Goal: Obtain resource: Download file/media

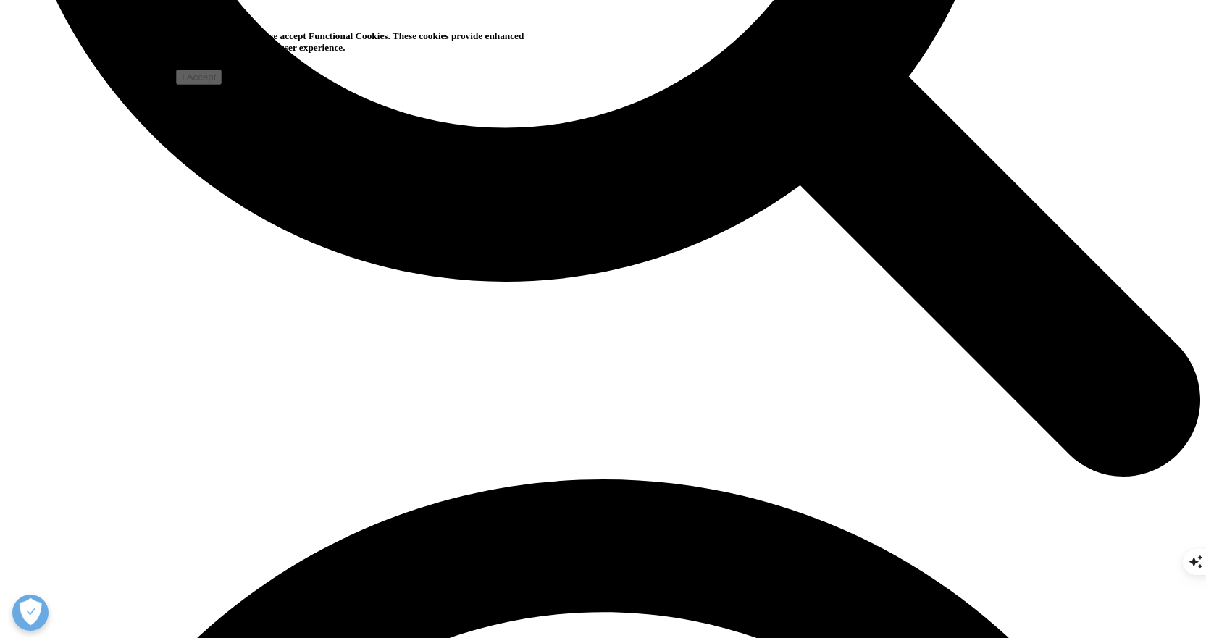
scroll to position [1953, 0]
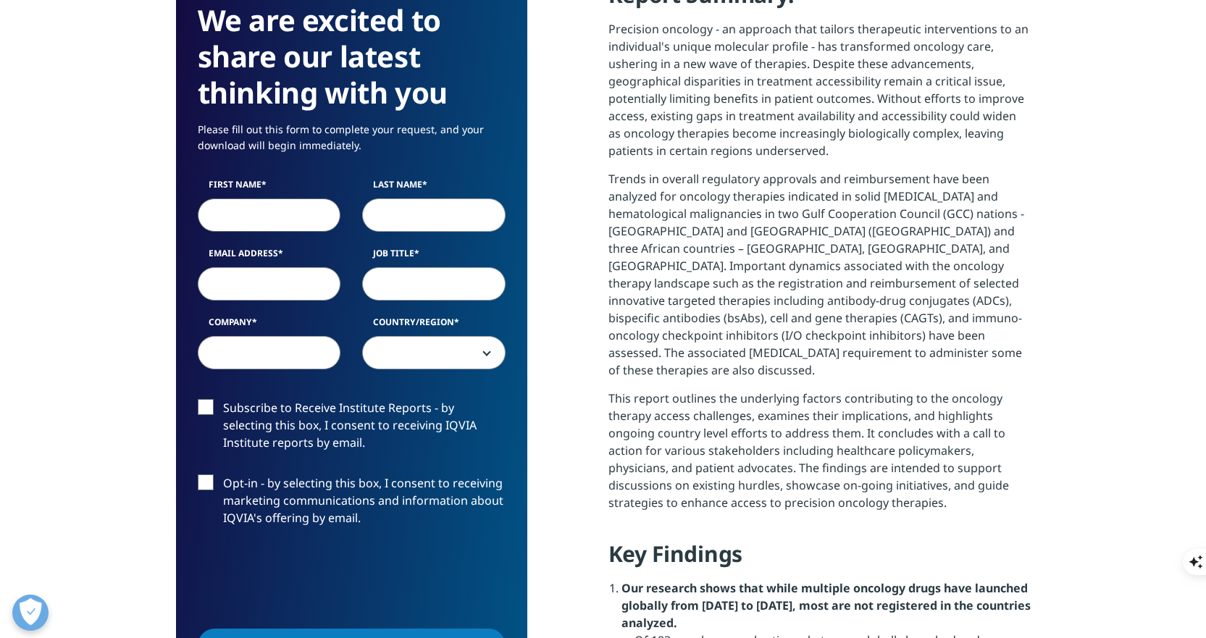
click at [266, 283] on input "Email Address" at bounding box center [269, 283] width 143 height 33
click at [260, 212] on input "First Name" at bounding box center [269, 215] width 143 height 33
type input "[PERSON_NAME]"
type input "Moliner"
type input "[EMAIL_ADDRESS][DOMAIN_NAME]"
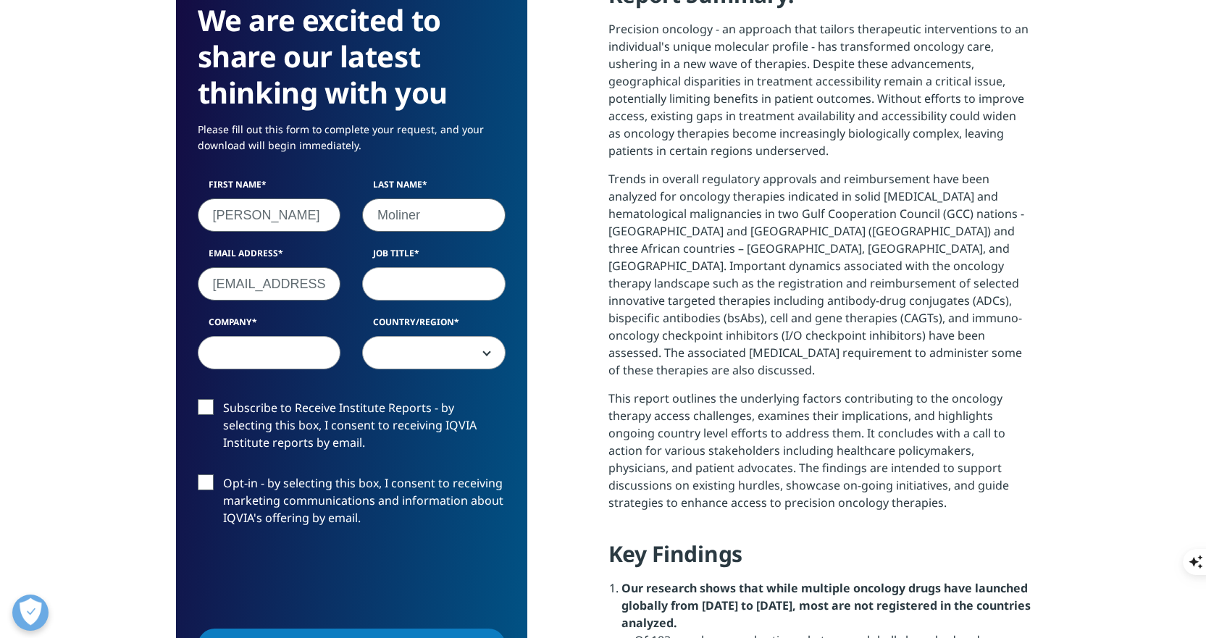
click at [398, 293] on input "Job Title" at bounding box center [433, 283] width 143 height 33
paste input "VP, Commercial Analytics & Sales Operations"
type input "VP, Commercial Analytics & Sales Operations"
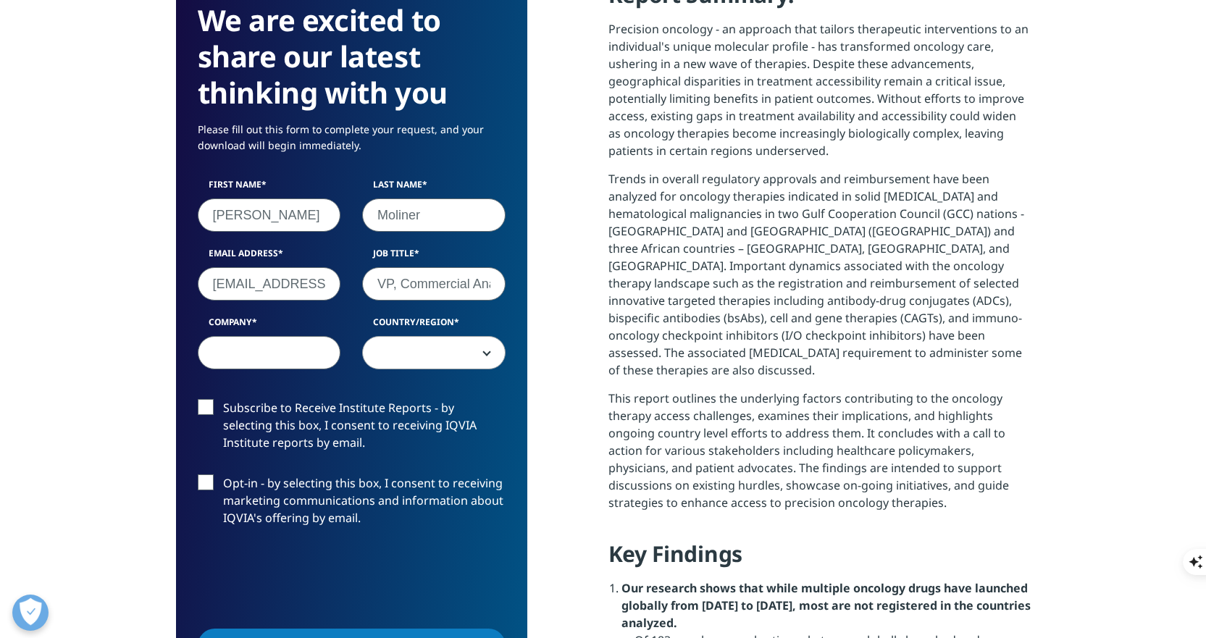
click at [284, 349] on input "Company" at bounding box center [269, 352] width 143 height 33
type input "Y-mAbs Therapeutics, Inc."
select select "[GEOGRAPHIC_DATA]"
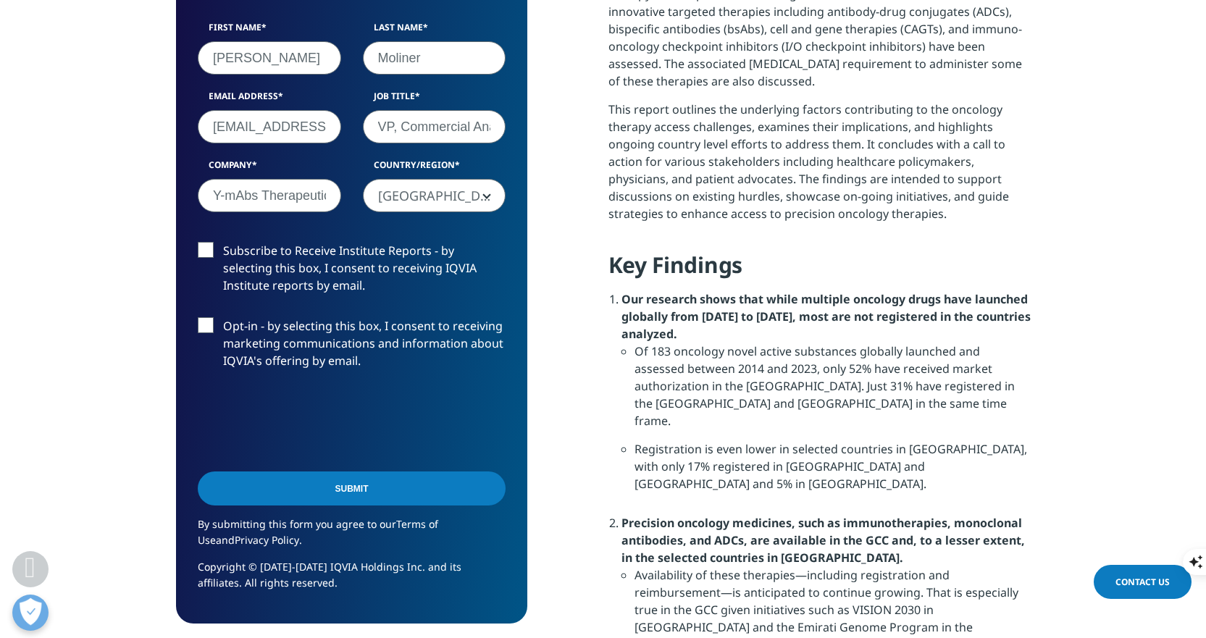
click at [362, 491] on input "Submit" at bounding box center [352, 489] width 308 height 34
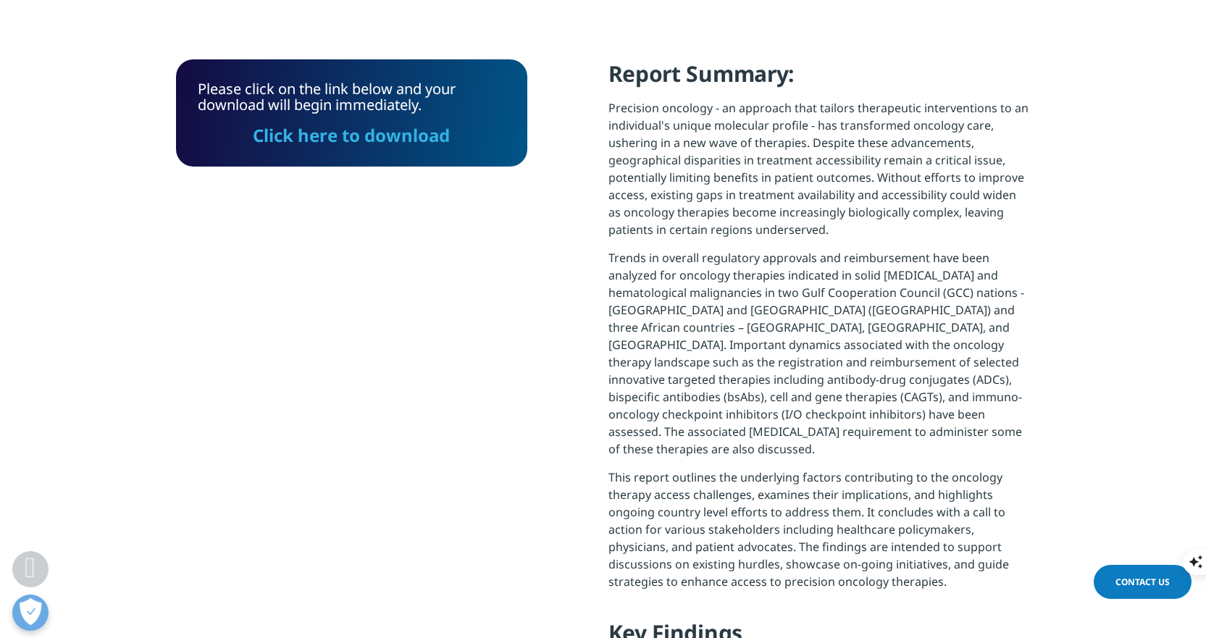
scroll to position [650, 0]
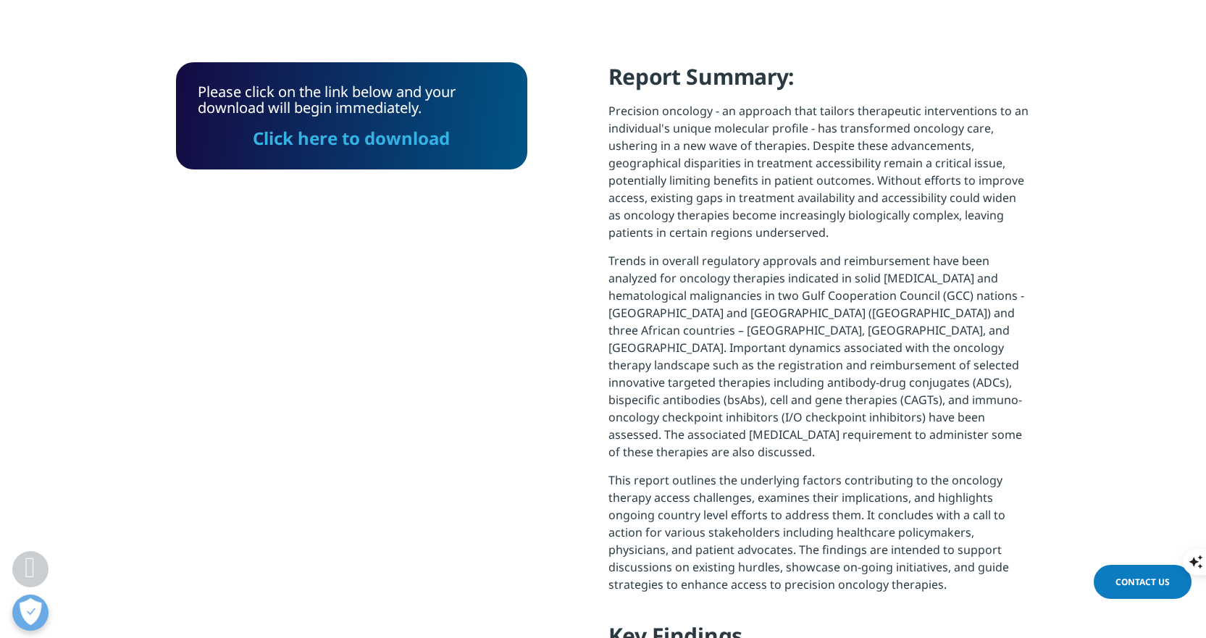
click at [358, 142] on link "Click here to download" at bounding box center [351, 138] width 197 height 24
